Goal: Learn about a topic: Learn about a topic

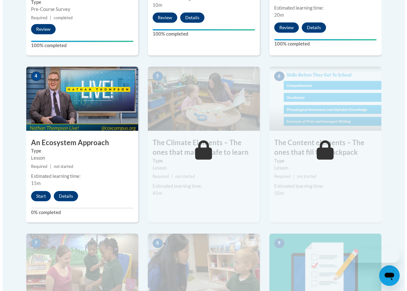
scroll to position [384, 0]
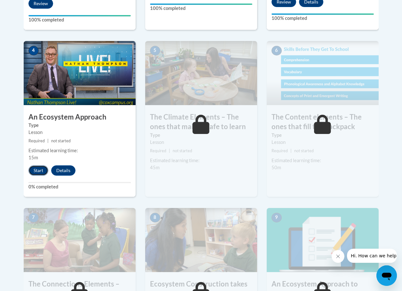
click at [42, 170] on button "Start" at bounding box center [38, 170] width 20 height 10
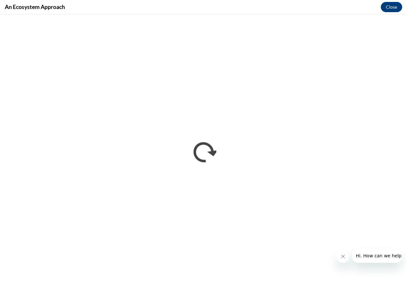
scroll to position [0, 0]
